Goal: Information Seeking & Learning: Understand process/instructions

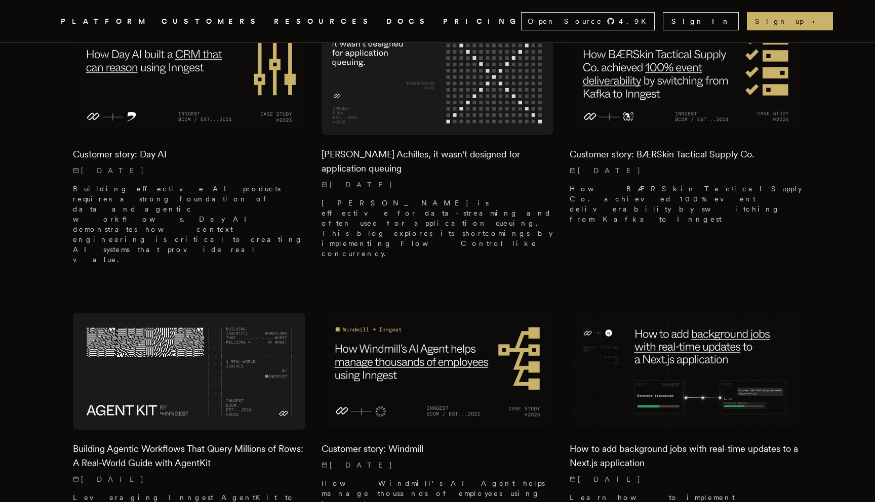
scroll to position [1476, 0]
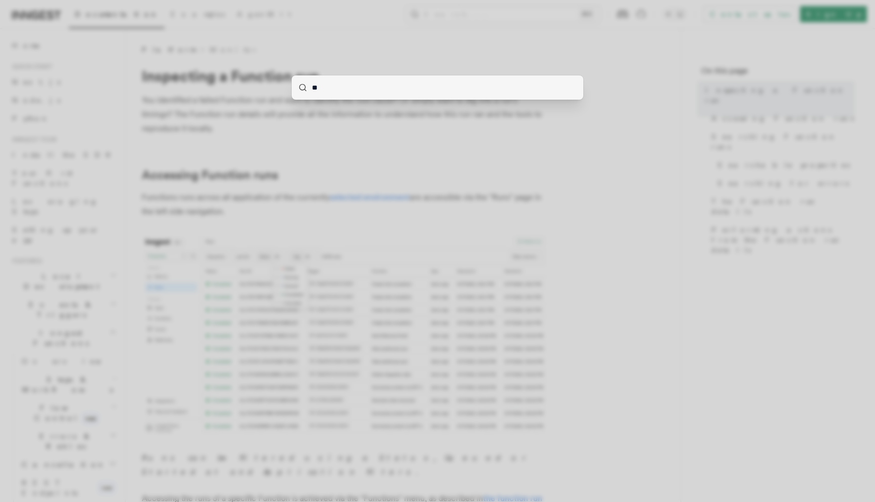
type input "***"
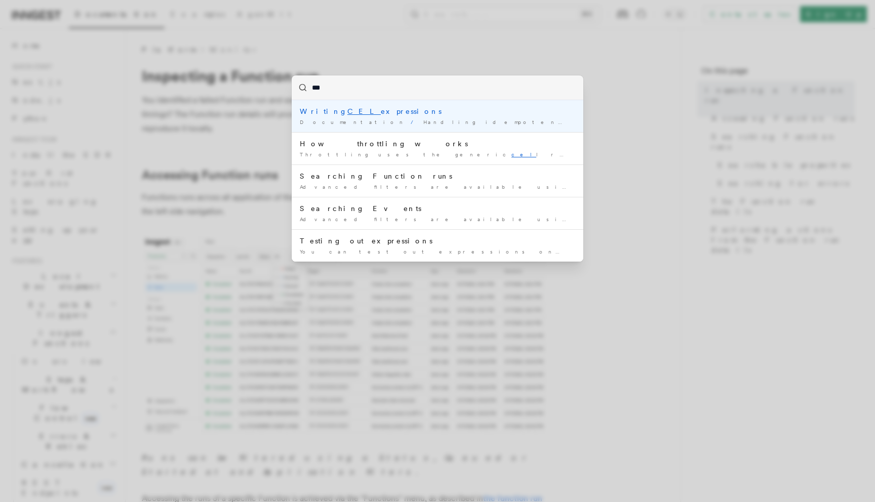
click at [401, 111] on div "Writing CEL expressions" at bounding box center [437, 111] width 275 height 10
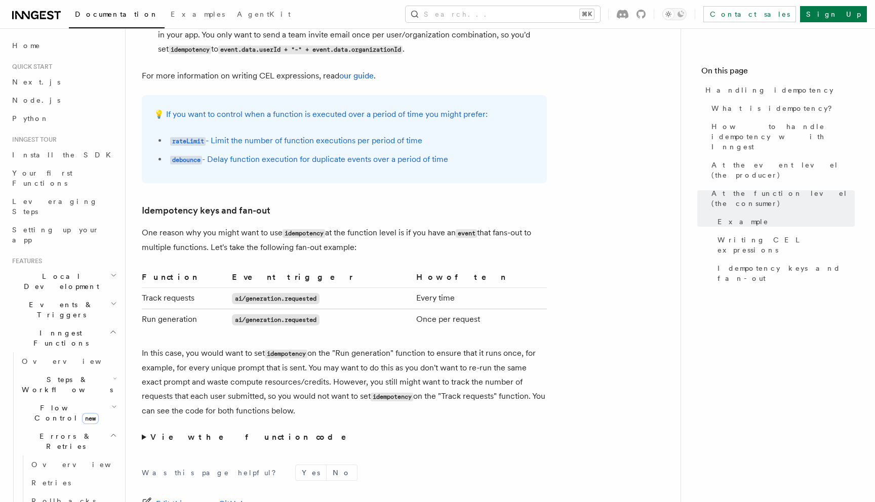
scroll to position [1950, 0]
